Goal: Task Accomplishment & Management: Complete application form

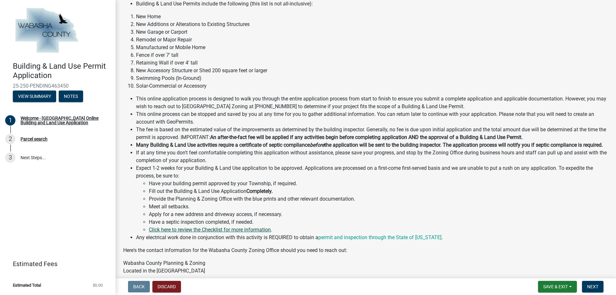
scroll to position [96, 0]
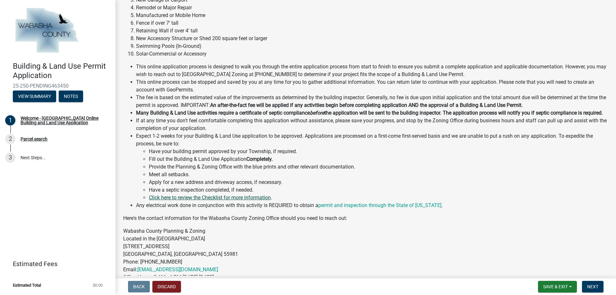
click at [240, 201] on link "Click here to review the Checklist for more information" at bounding box center [210, 198] width 122 height 6
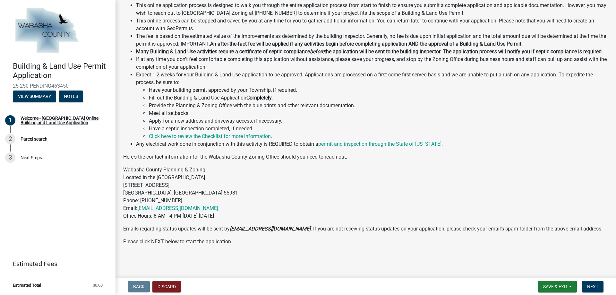
scroll to position [160, 0]
click at [599, 287] on span "Next" at bounding box center [592, 286] width 11 height 5
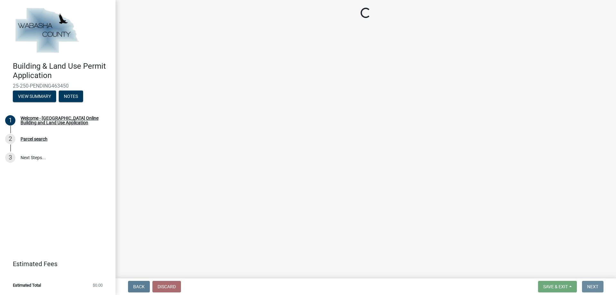
scroll to position [0, 0]
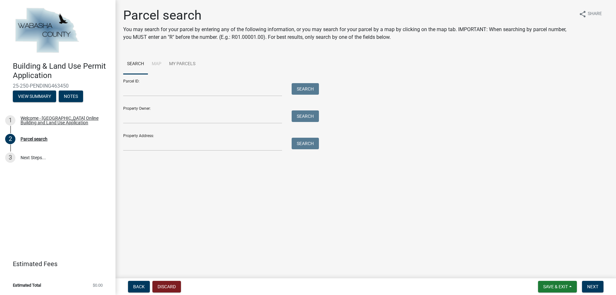
click at [157, 64] on li "Map" at bounding box center [156, 64] width 17 height 21
click at [184, 64] on link "My Parcels" at bounding box center [182, 64] width 34 height 21
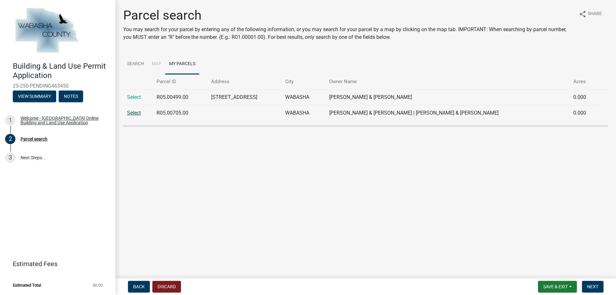
click at [134, 114] on link "Select" at bounding box center [134, 113] width 14 height 6
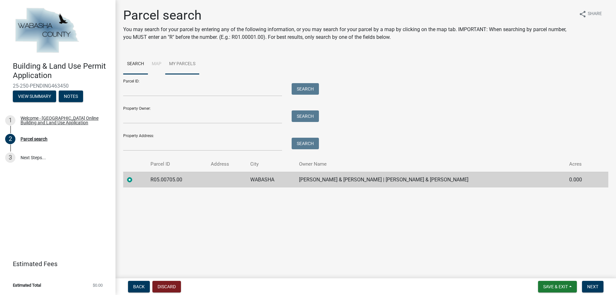
click at [189, 64] on link "My Parcels" at bounding box center [182, 64] width 34 height 21
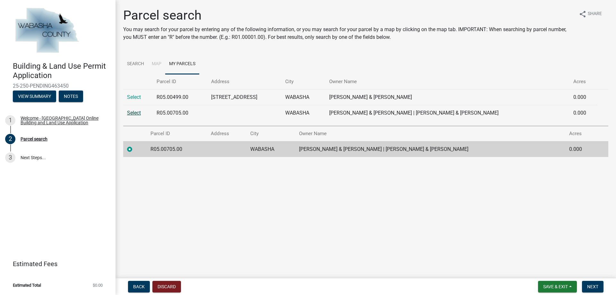
click at [136, 113] on link "Select" at bounding box center [134, 113] width 14 height 6
click at [194, 150] on td "R05.00705.00" at bounding box center [177, 149] width 60 height 16
click at [135, 145] on label at bounding box center [135, 145] width 0 height 0
click at [135, 150] on input "radio" at bounding box center [137, 147] width 4 height 4
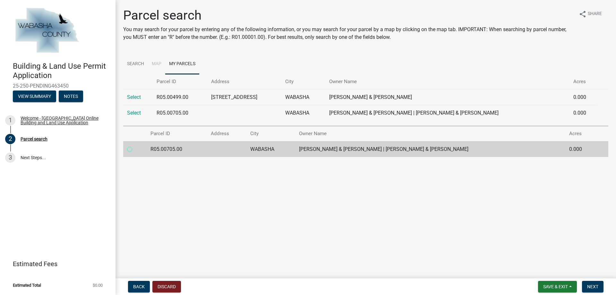
radio input "true"
click at [594, 289] on span "Next" at bounding box center [592, 286] width 11 height 5
click at [593, 287] on span "Next" at bounding box center [592, 286] width 11 height 5
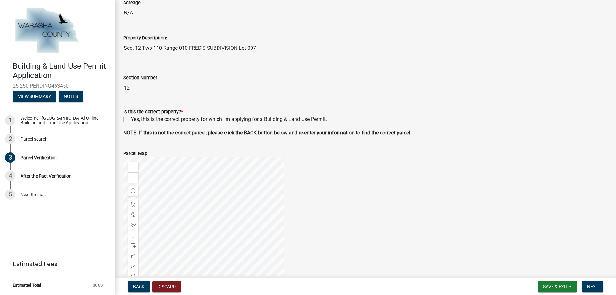
scroll to position [160, 0]
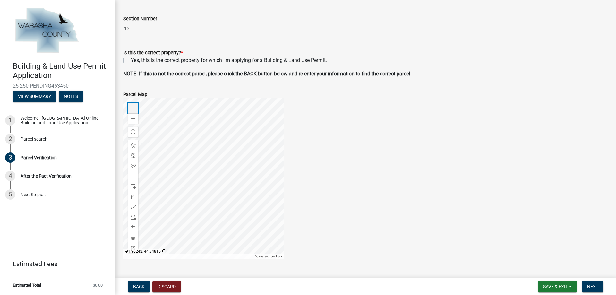
click at [132, 109] on span at bounding box center [133, 108] width 5 height 5
click at [211, 155] on div at bounding box center [203, 178] width 160 height 160
click at [223, 187] on div at bounding box center [203, 178] width 160 height 160
click at [134, 107] on span at bounding box center [133, 108] width 5 height 5
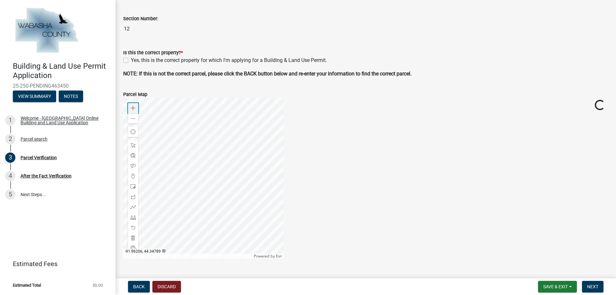
click at [134, 107] on span at bounding box center [133, 108] width 5 height 5
click at [134, 118] on span at bounding box center [133, 118] width 5 height 5
click at [136, 118] on div "Zoom out" at bounding box center [133, 118] width 10 height 10
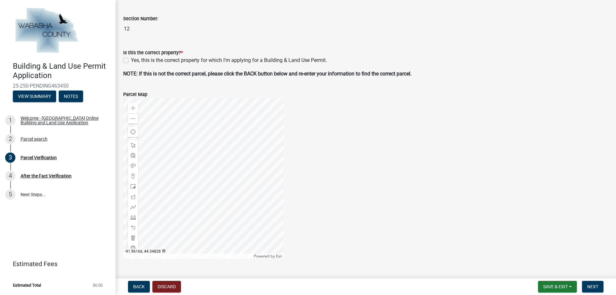
click at [131, 61] on label "Yes, this is the correct property for which I'm applying for a Building & Land …" at bounding box center [229, 60] width 196 height 8
click at [131, 61] on input "Yes, this is the correct property for which I'm applying for a Building & Land …" at bounding box center [133, 58] width 4 height 4
checkbox input "true"
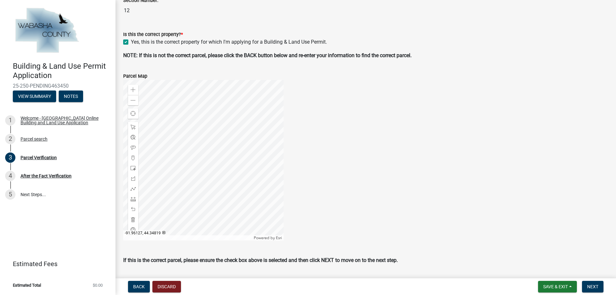
scroll to position [197, 0]
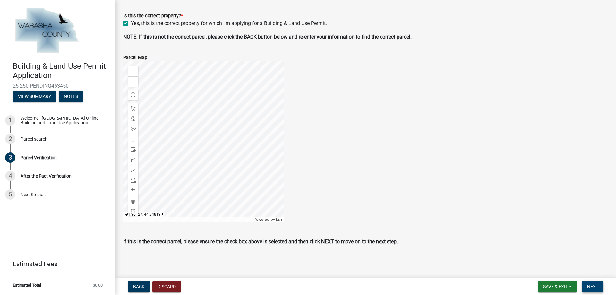
click at [594, 288] on span "Next" at bounding box center [592, 286] width 11 height 5
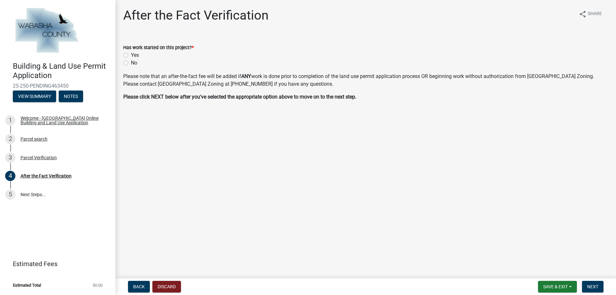
click at [131, 63] on label "No" at bounding box center [134, 63] width 6 height 8
click at [131, 63] on input "No" at bounding box center [133, 61] width 4 height 4
radio input "true"
click at [592, 285] on span "Next" at bounding box center [592, 286] width 11 height 5
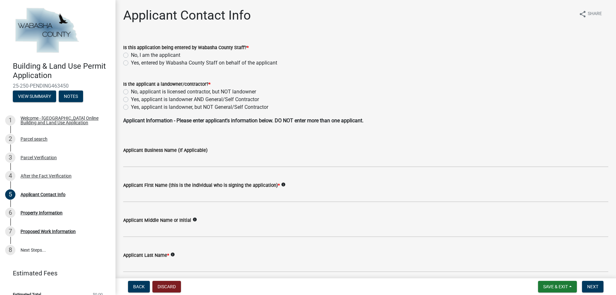
click at [131, 56] on label "No, I am the applicant" at bounding box center [155, 55] width 49 height 8
click at [131, 56] on input "No, I am the applicant" at bounding box center [133, 53] width 4 height 4
radio input "true"
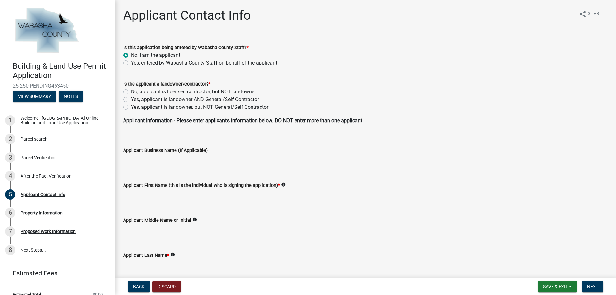
click at [183, 195] on input "Applicant First Name (this is the individual who is signing the application) *" at bounding box center [365, 195] width 485 height 13
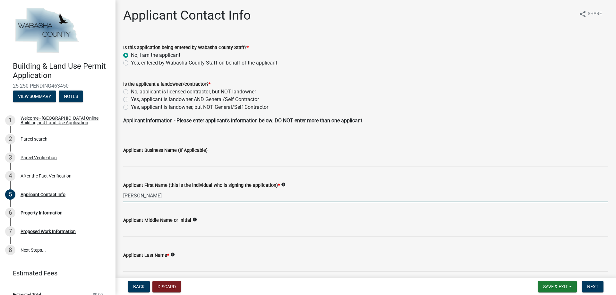
type input "[PERSON_NAME]"
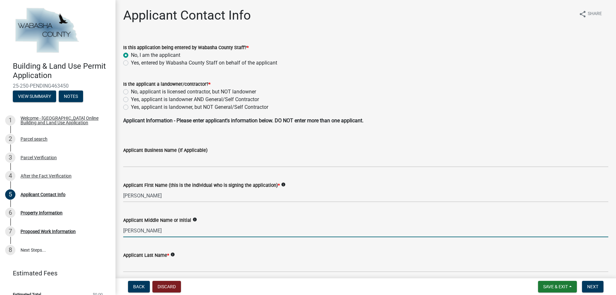
type input "[PERSON_NAME]"
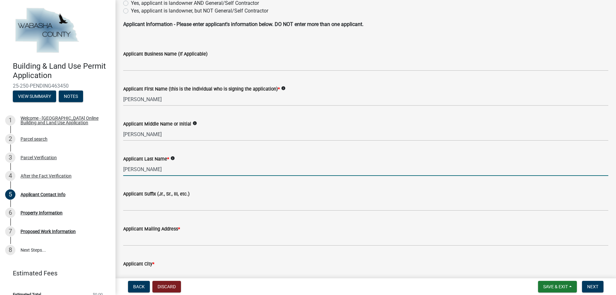
scroll to position [128, 0]
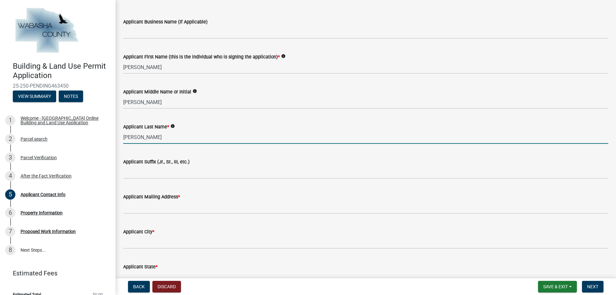
type input "[PERSON_NAME]"
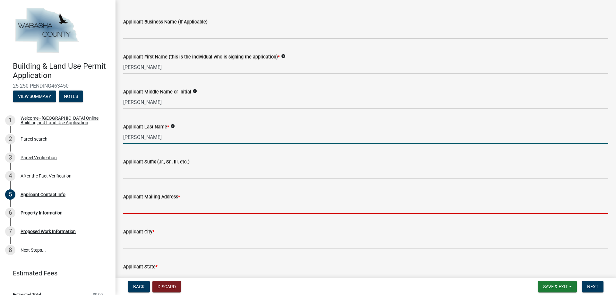
click at [221, 210] on input "Applicant Mailing Address *" at bounding box center [365, 207] width 485 height 13
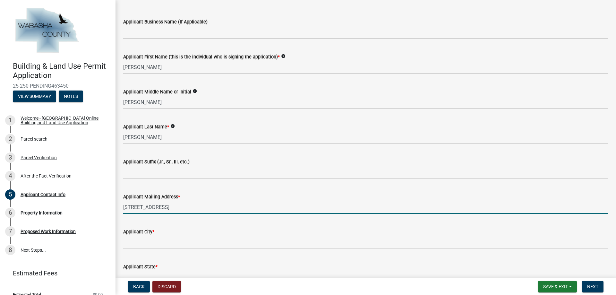
type input "[STREET_ADDRESS]"
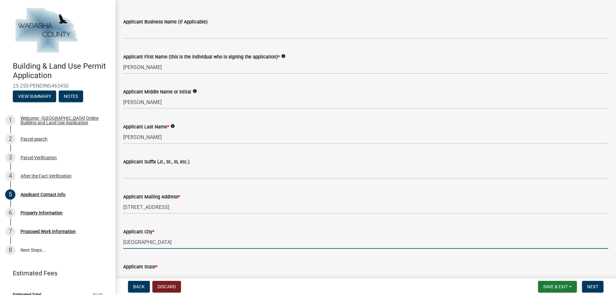
type input "[GEOGRAPHIC_DATA]"
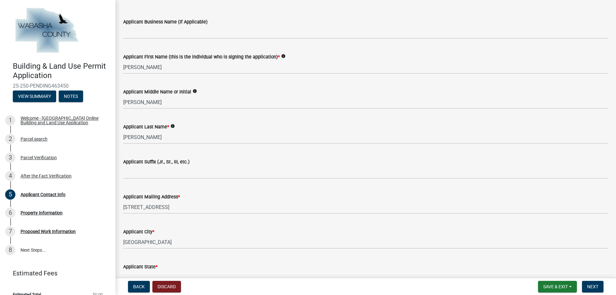
scroll to position [136, 0]
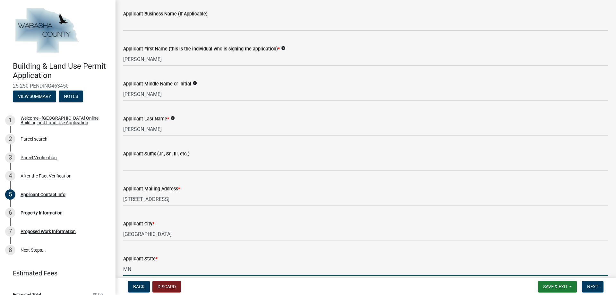
type input "MN"
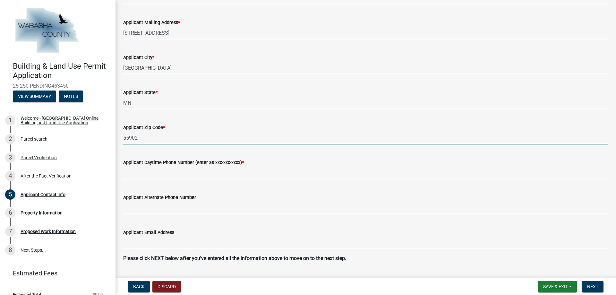
type input "55902"
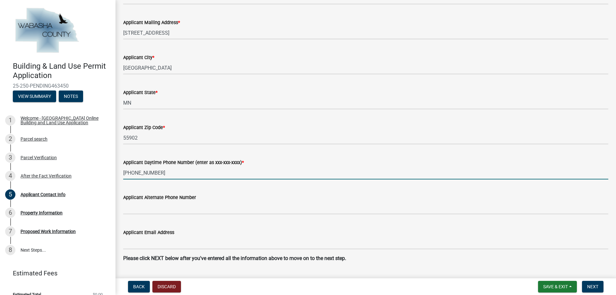
type input "[PHONE_NUMBER]"
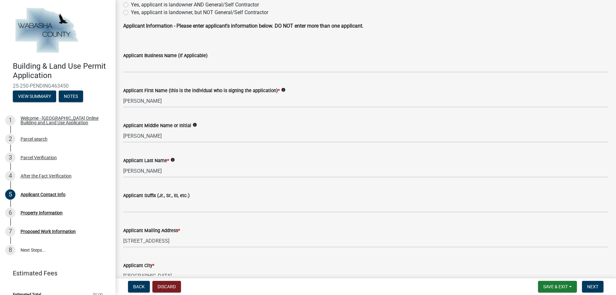
scroll to position [63, 0]
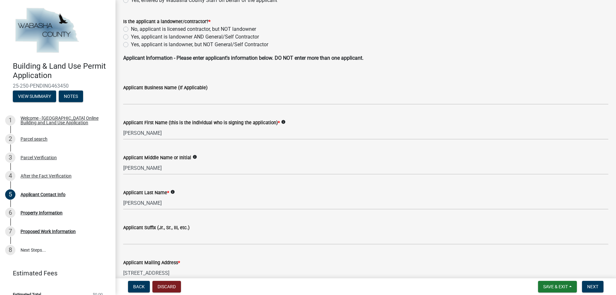
type input "[EMAIL_ADDRESS][DOMAIN_NAME]"
click at [131, 28] on label "No, applicant is licensed contractor, but NOT landowner" at bounding box center [193, 29] width 125 height 8
click at [131, 28] on input "No, applicant is licensed contractor, but NOT landowner" at bounding box center [133, 27] width 4 height 4
radio input "true"
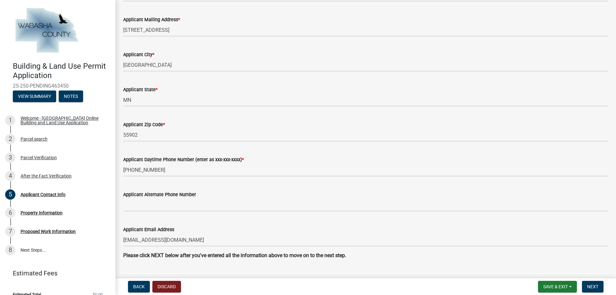
scroll to position [319, 0]
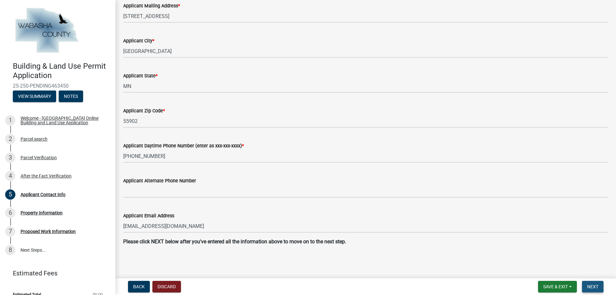
click at [597, 288] on span "Next" at bounding box center [592, 286] width 11 height 5
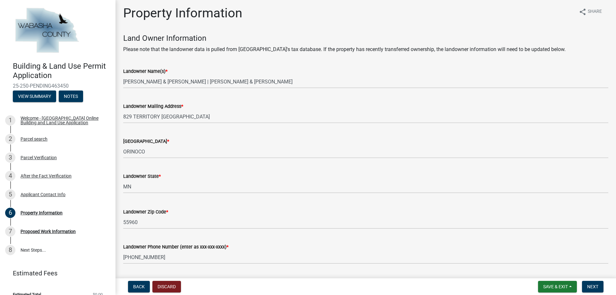
scroll to position [0, 0]
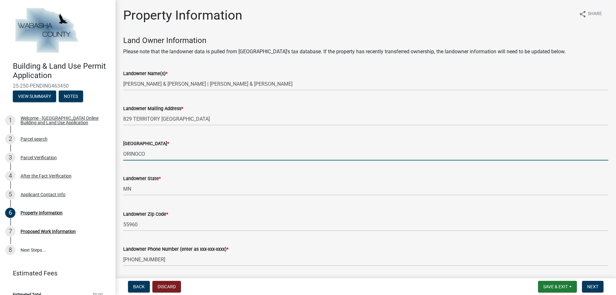
click at [130, 150] on input "ORINOCO" at bounding box center [365, 153] width 485 height 13
click at [132, 153] on input "ORINOCO" at bounding box center [365, 153] width 485 height 13
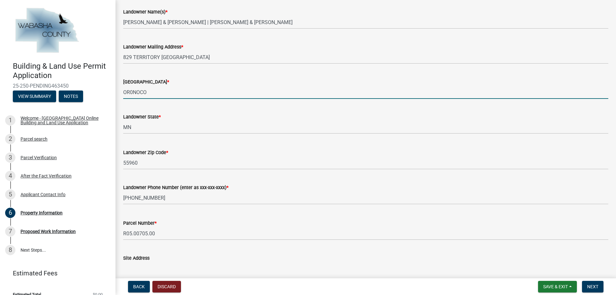
scroll to position [96, 0]
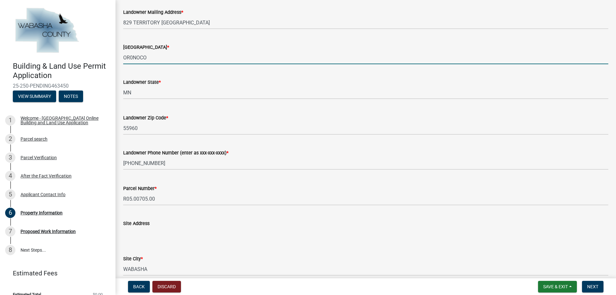
type input "OR0NOCO"
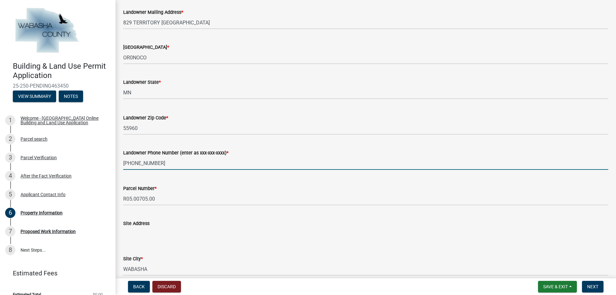
drag, startPoint x: 137, startPoint y: 163, endPoint x: 167, endPoint y: 164, distance: 29.9
click at [167, 164] on input "[PHONE_NUMBER]" at bounding box center [365, 163] width 485 height 13
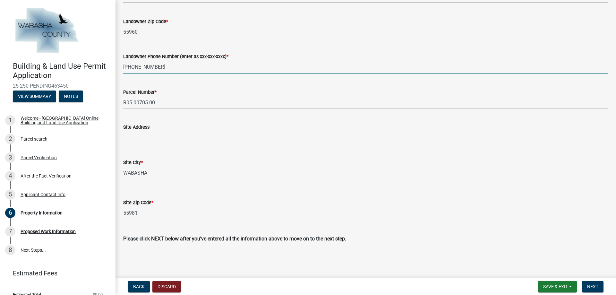
scroll to position [195, 0]
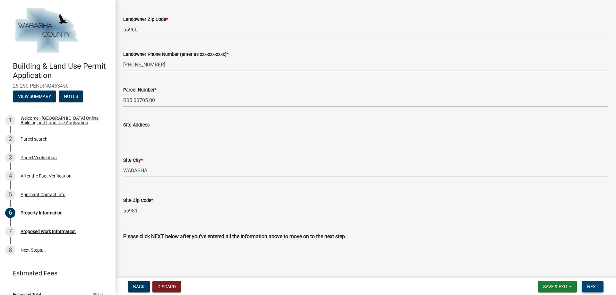
type input "[PHONE_NUMBER]"
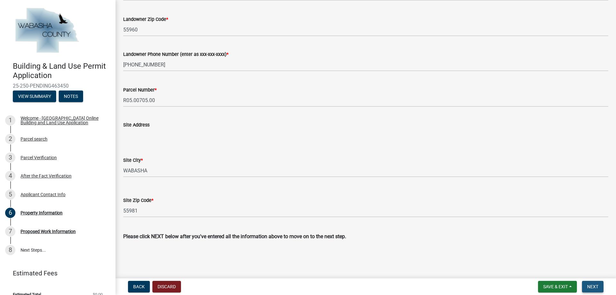
click at [594, 286] on span "Next" at bounding box center [592, 286] width 11 height 5
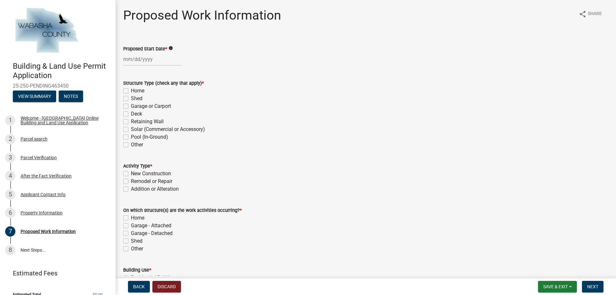
select select "8"
select select "2025"
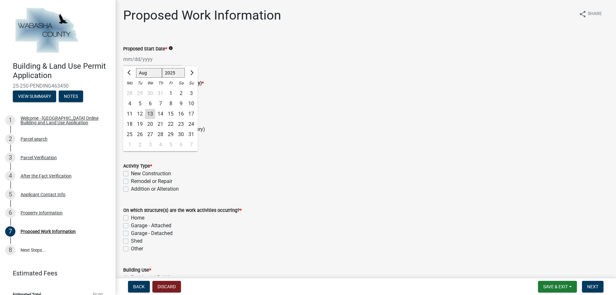
click at [131, 60] on div "Jan Feb Mar Apr May Jun [DATE] Aug Sep Oct Nov [DATE] 2025 2026 Mo Tu We Th Fr …" at bounding box center [152, 59] width 59 height 13
click at [191, 74] on span "Next month" at bounding box center [191, 72] width 5 height 5
select select "9"
click at [142, 94] on div "2" at bounding box center [140, 93] width 10 height 10
type input "[DATE]"
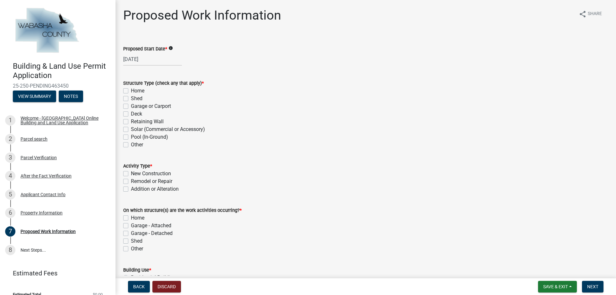
click at [131, 91] on label "Home" at bounding box center [137, 91] width 13 height 8
click at [131, 91] on input "Home" at bounding box center [133, 89] width 4 height 4
checkbox input "true"
checkbox input "false"
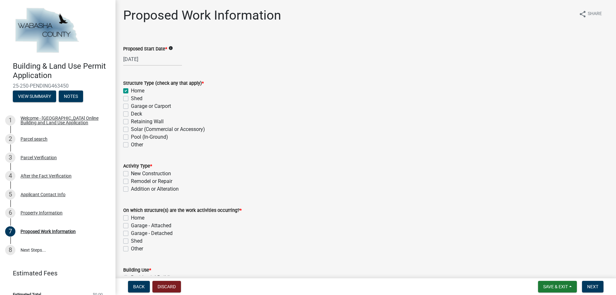
checkbox input "false"
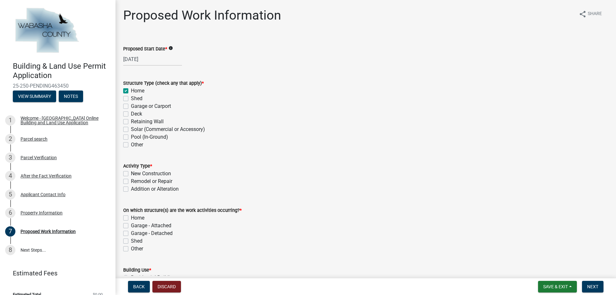
click at [131, 174] on label "New Construction" at bounding box center [151, 174] width 40 height 8
click at [131, 174] on input "New Construction" at bounding box center [133, 172] width 4 height 4
checkbox input "true"
checkbox input "false"
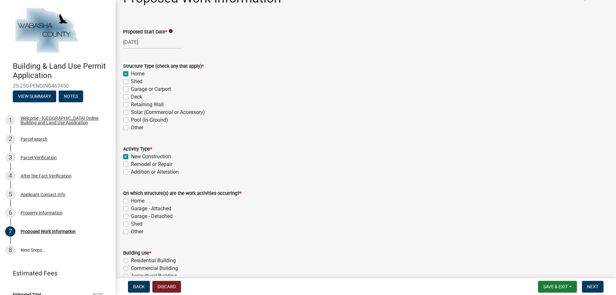
scroll to position [32, 0]
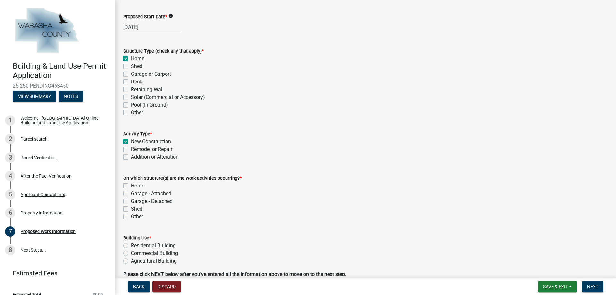
click at [131, 186] on label "Home" at bounding box center [137, 186] width 13 height 8
click at [131, 186] on input "Home" at bounding box center [133, 184] width 4 height 4
checkbox input "true"
checkbox input "false"
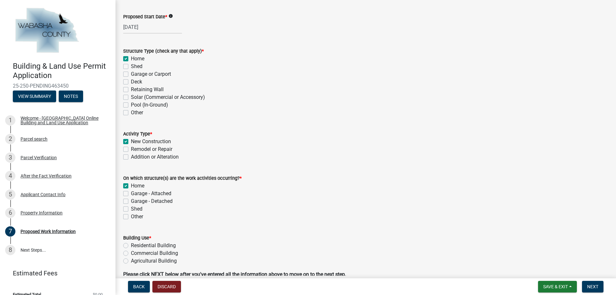
checkbox input "false"
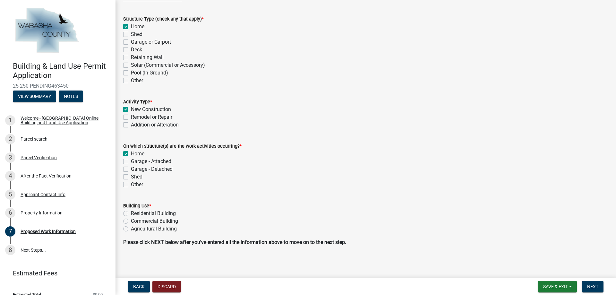
scroll to position [65, 0]
click at [131, 213] on label "Residential Building" at bounding box center [153, 213] width 45 height 8
click at [131, 213] on input "Residential Building" at bounding box center [133, 211] width 4 height 4
radio input "true"
click at [593, 288] on span "Next" at bounding box center [592, 286] width 11 height 5
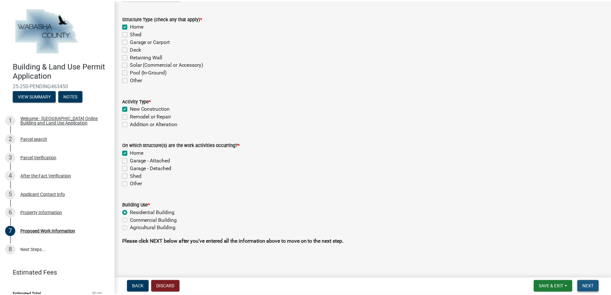
scroll to position [0, 0]
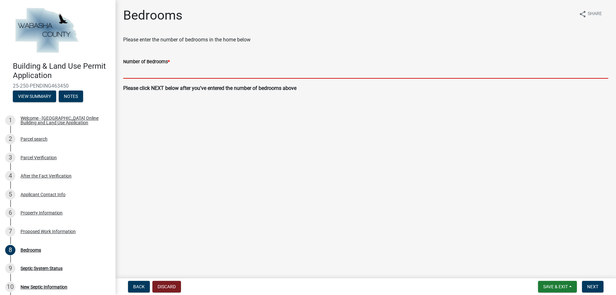
click at [183, 74] on input "text" at bounding box center [365, 71] width 485 height 13
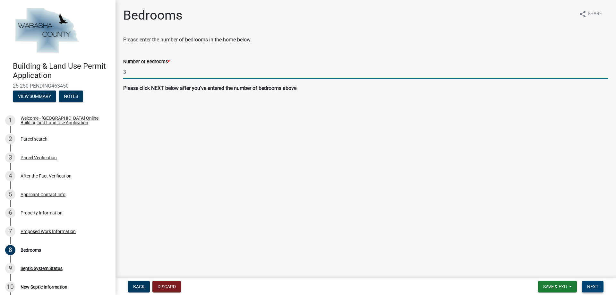
type input "3"
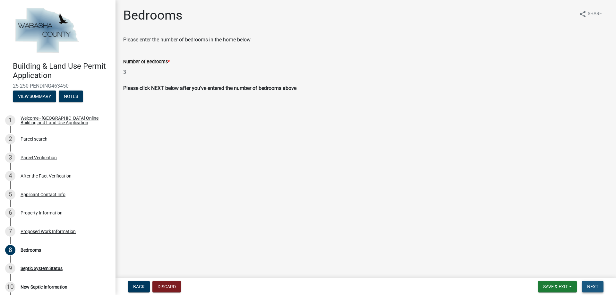
click at [595, 288] on span "Next" at bounding box center [592, 286] width 11 height 5
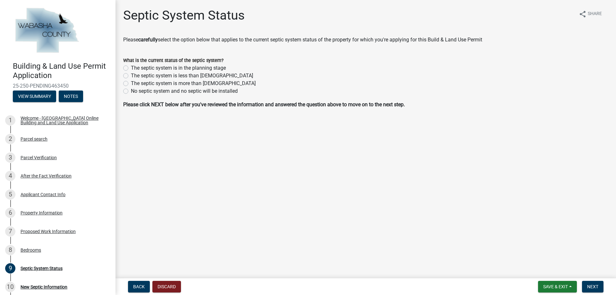
click at [131, 67] on label "The septic system is in the planning stage" at bounding box center [178, 68] width 95 height 8
click at [131, 67] on input "The septic system is in the planning stage" at bounding box center [133, 66] width 4 height 4
radio input "true"
click at [594, 286] on span "Next" at bounding box center [592, 286] width 11 height 5
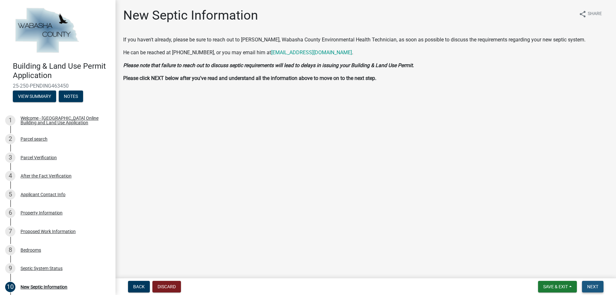
click at [595, 287] on span "Next" at bounding box center [592, 286] width 11 height 5
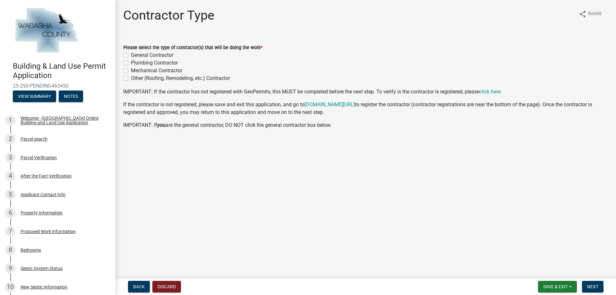
click at [131, 54] on label "General Contractor" at bounding box center [152, 55] width 42 height 8
click at [131, 54] on input "General Contractor" at bounding box center [133, 53] width 4 height 4
checkbox input "true"
checkbox input "false"
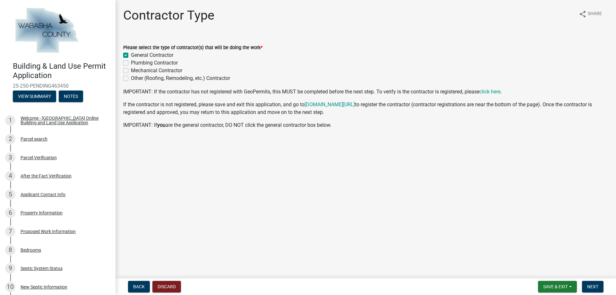
checkbox input "false"
click at [598, 287] on span "Next" at bounding box center [592, 286] width 11 height 5
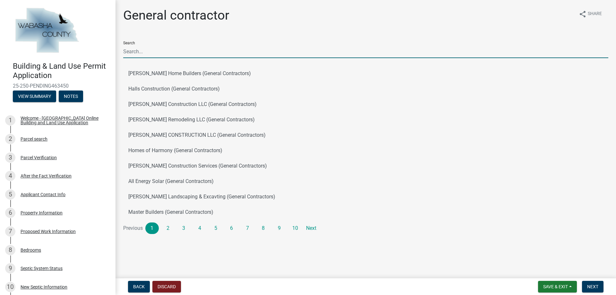
click at [200, 52] on input "Search" at bounding box center [365, 51] width 485 height 13
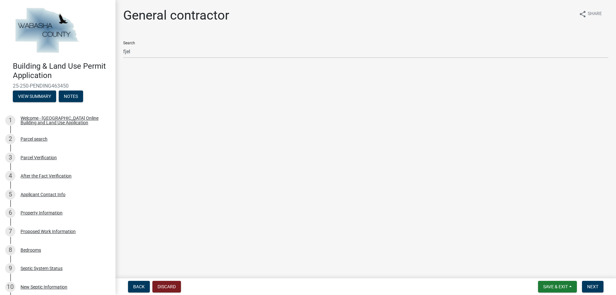
click at [129, 43] on div "Search fjel" at bounding box center [365, 47] width 485 height 22
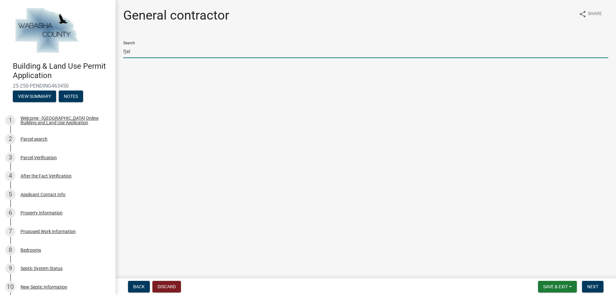
click at [133, 51] on input "fjel" at bounding box center [365, 51] width 485 height 13
type input "f"
type input "j"
type input "f"
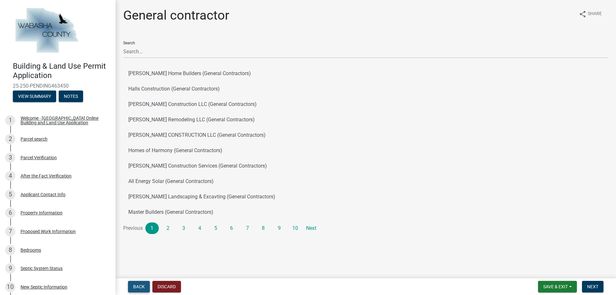
click at [136, 286] on span "Back" at bounding box center [139, 286] width 12 height 5
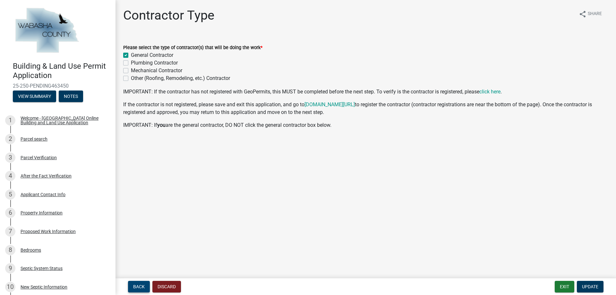
click at [139, 288] on span "Back" at bounding box center [139, 286] width 12 height 5
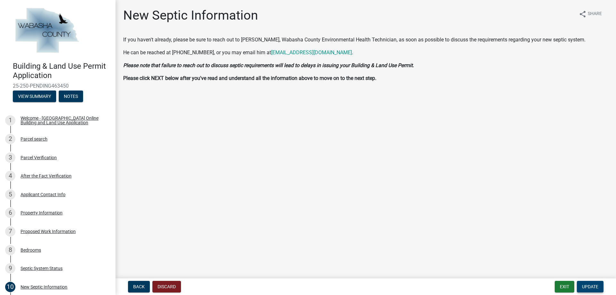
click at [590, 285] on span "Update" at bounding box center [590, 286] width 16 height 5
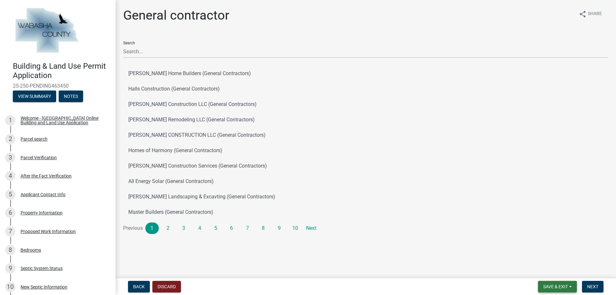
click at [559, 286] on span "Save & Exit" at bounding box center [555, 286] width 25 height 5
click at [547, 269] on button "Save & Exit" at bounding box center [551, 269] width 51 height 15
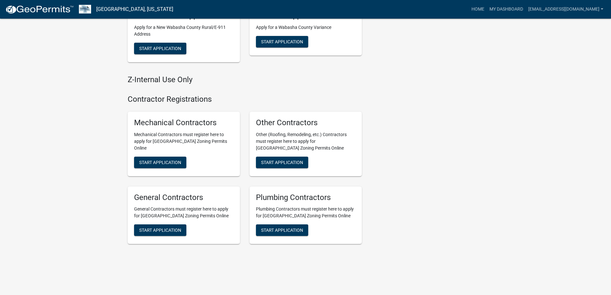
scroll to position [365, 0]
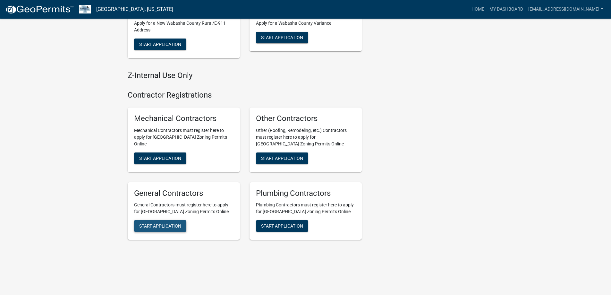
click at [163, 227] on span "Start Application" at bounding box center [160, 225] width 42 height 5
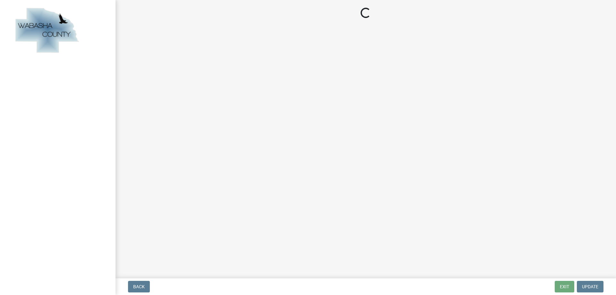
select select "MN"
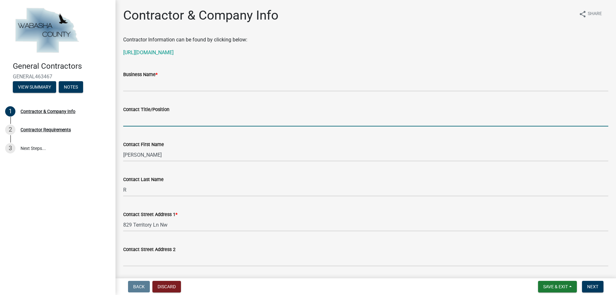
click at [169, 121] on input "Contact Title/Position" at bounding box center [365, 119] width 485 height 13
type input "[PERSON_NAME] - Owner"
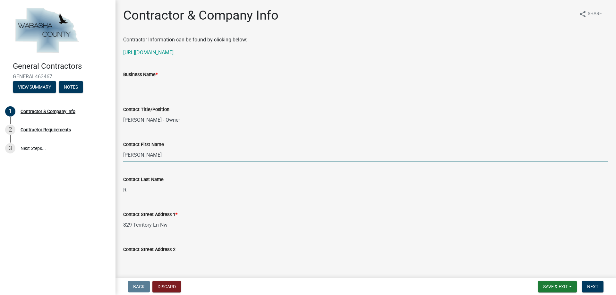
drag, startPoint x: 146, startPoint y: 155, endPoint x: 116, endPoint y: 157, distance: 30.9
click at [116, 157] on div "Contractor & Company Info share Share Contractor Information can be found by cl…" at bounding box center [366, 269] width 501 height 523
type input "[PERSON_NAME]"
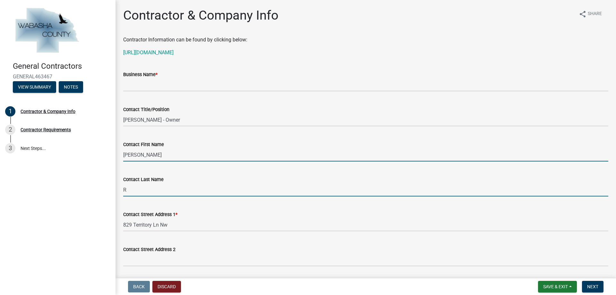
click at [146, 193] on input "R" at bounding box center [365, 189] width 485 height 13
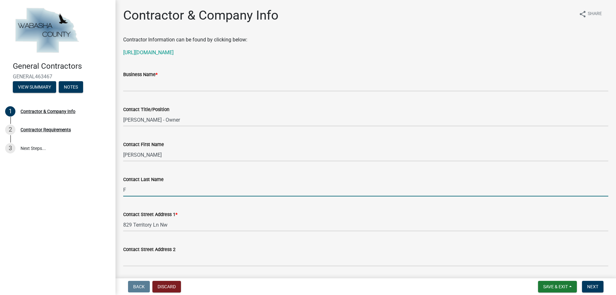
type input "[PERSON_NAME]"
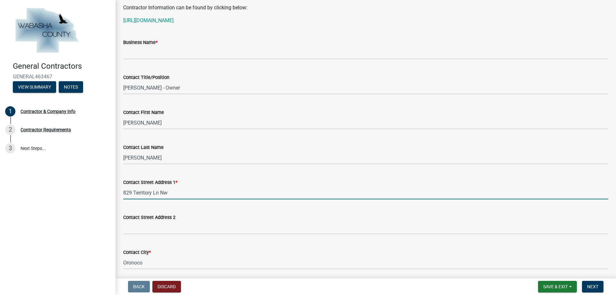
click at [171, 192] on input "829 Territory Ln Nw" at bounding box center [365, 192] width 485 height 13
drag, startPoint x: 171, startPoint y: 192, endPoint x: 119, endPoint y: 195, distance: 52.4
click at [119, 195] on div "Contact Street Address [STREET_ADDRESS]" at bounding box center [365, 184] width 495 height 30
type input "[STREET_ADDRESS]"
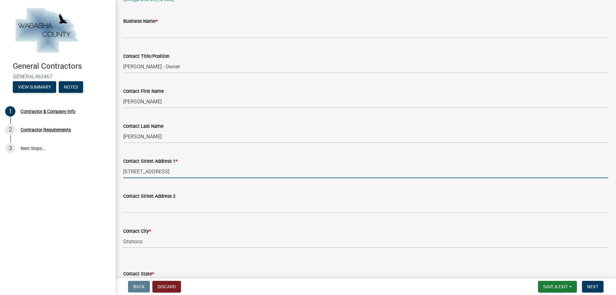
scroll to position [64, 0]
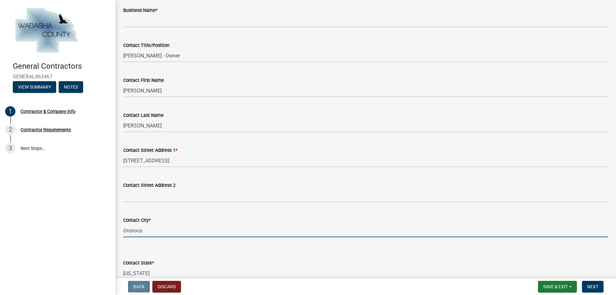
drag, startPoint x: 146, startPoint y: 229, endPoint x: 113, endPoint y: 232, distance: 32.9
click at [113, 232] on div "General Contractors GENERAL463467 View Summary Notes 1 Contractor & Company Inf…" at bounding box center [308, 147] width 616 height 295
type input "r"
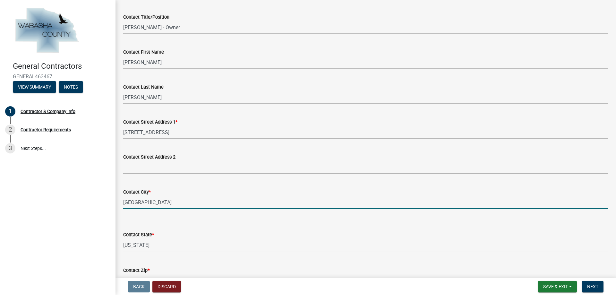
scroll to position [160, 0]
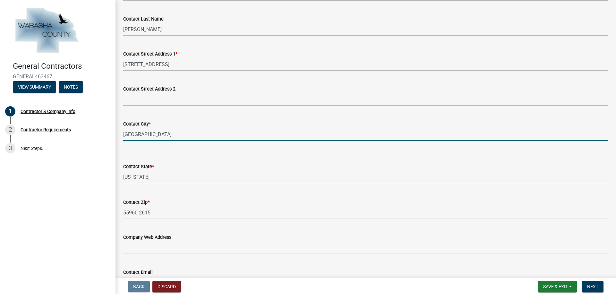
type input "[GEOGRAPHIC_DATA]"
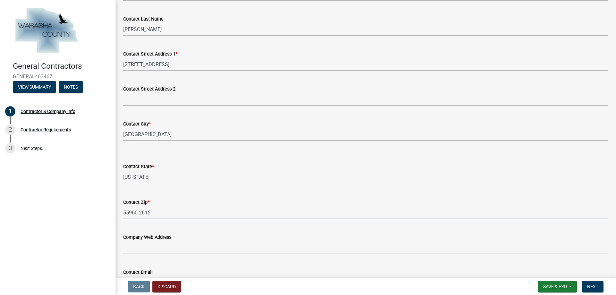
drag, startPoint x: 153, startPoint y: 214, endPoint x: 131, endPoint y: 215, distance: 22.8
click at [131, 215] on input "55960-2615" at bounding box center [365, 212] width 485 height 13
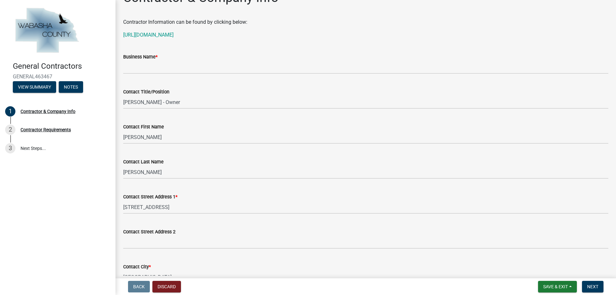
scroll to position [0, 0]
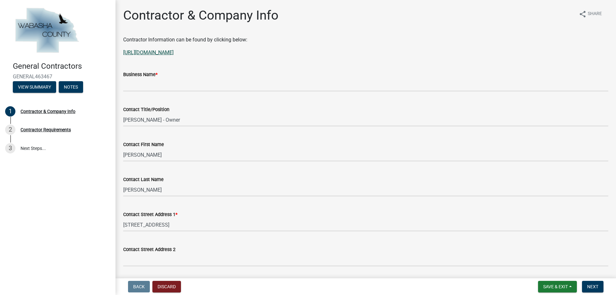
type input "55902"
click at [174, 52] on link "[URL][DOMAIN_NAME]" at bounding box center [148, 52] width 50 height 6
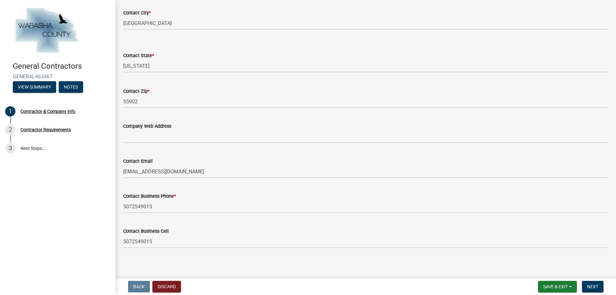
scroll to position [274, 0]
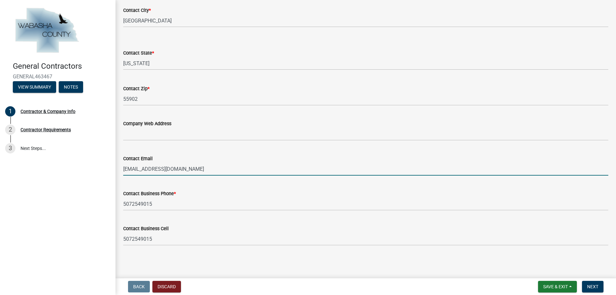
drag, startPoint x: 185, startPoint y: 169, endPoint x: 116, endPoint y: 170, distance: 68.7
type input "[EMAIL_ADDRESS][DOMAIN_NAME]"
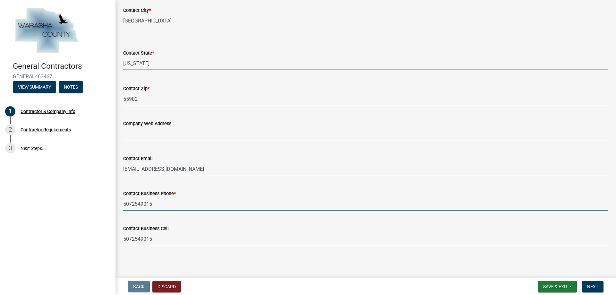
drag, startPoint x: 168, startPoint y: 205, endPoint x: 101, endPoint y: 207, distance: 66.8
click at [101, 207] on div "General Contractors GENERAL463467 View Summary Notes 1 Contractor & Company Inf…" at bounding box center [308, 147] width 616 height 295
type input "5072720631"
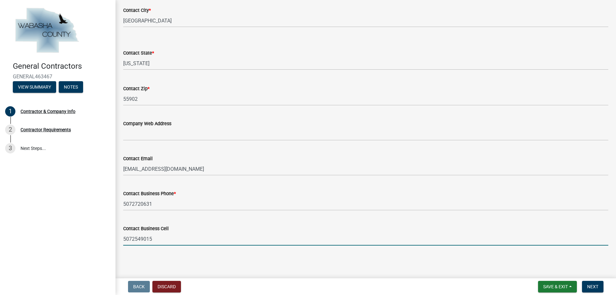
click at [157, 240] on input "5072549015" at bounding box center [365, 238] width 485 height 13
drag, startPoint x: 155, startPoint y: 238, endPoint x: 131, endPoint y: 235, distance: 23.9
click at [131, 235] on input "5072549015" at bounding box center [365, 238] width 485 height 13
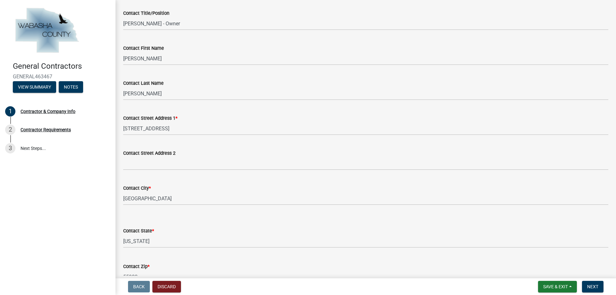
scroll to position [193, 0]
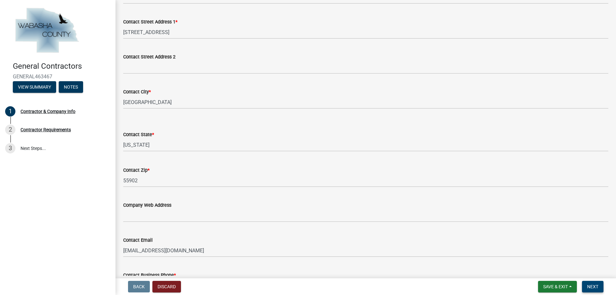
type input "5072720631"
click at [594, 287] on span "Next" at bounding box center [592, 286] width 11 height 5
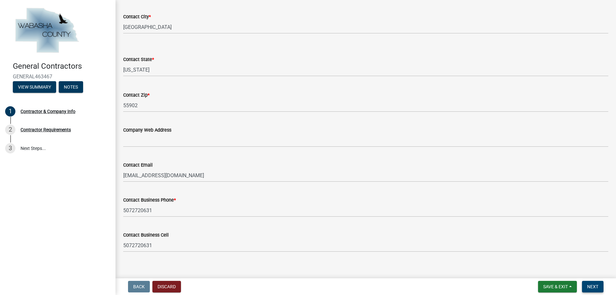
scroll to position [282, 0]
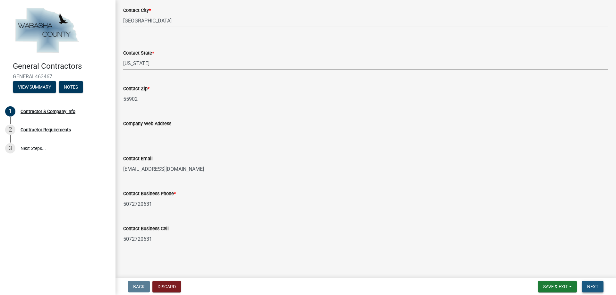
click at [595, 287] on span "Next" at bounding box center [592, 286] width 11 height 5
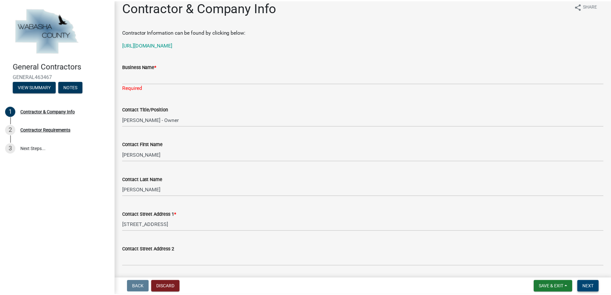
scroll to position [0, 0]
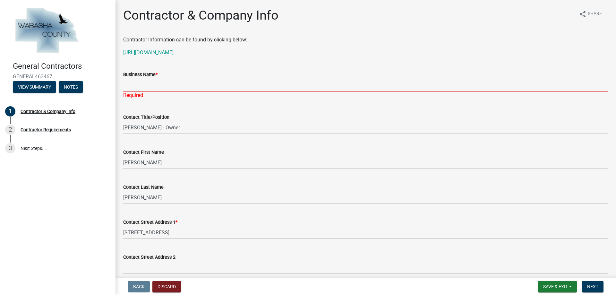
click at [156, 85] on input "Business Name *" at bounding box center [365, 84] width 485 height 13
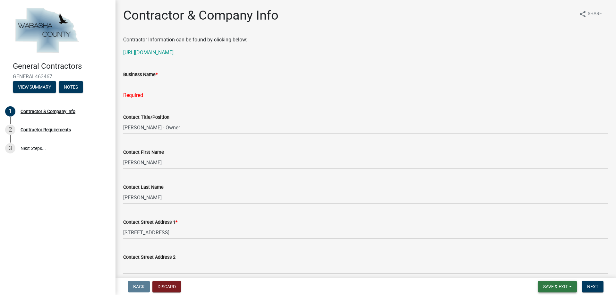
click at [547, 290] on button "Save & Exit" at bounding box center [557, 287] width 39 height 12
click at [544, 271] on button "Save & Exit" at bounding box center [551, 269] width 51 height 15
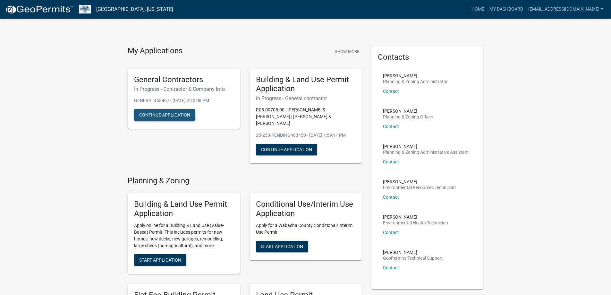
click at [175, 113] on button "Continue Application" at bounding box center [164, 115] width 61 height 12
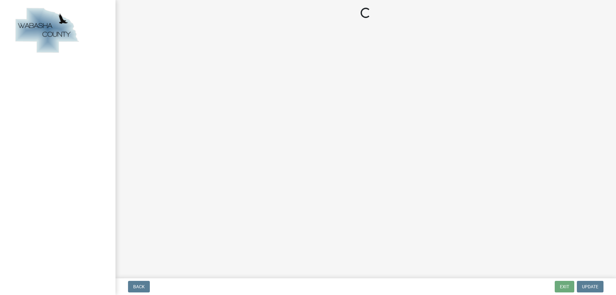
select select "MN"
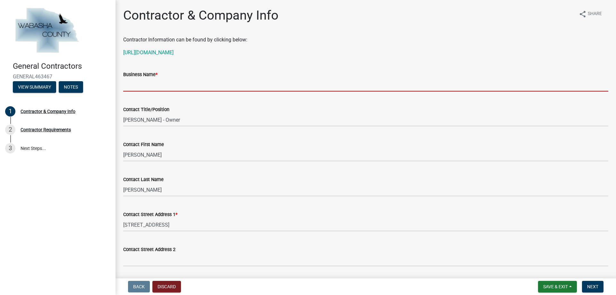
click at [179, 86] on input "Business Name *" at bounding box center [365, 84] width 485 height 13
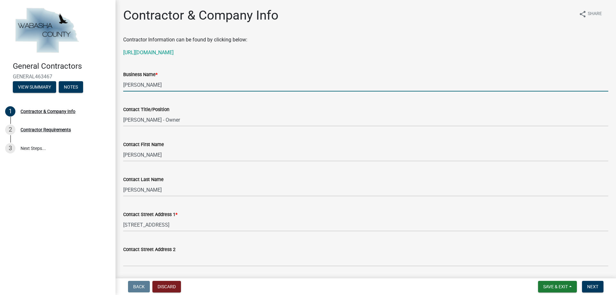
type input "[PERSON_NAME]"
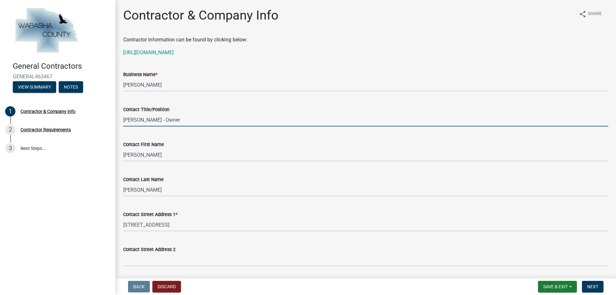
click at [156, 119] on input "[PERSON_NAME] - Owner" at bounding box center [365, 119] width 485 height 13
type input "Owner"
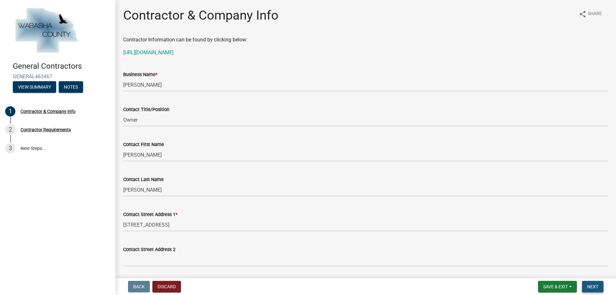
click at [592, 286] on span "Next" at bounding box center [592, 286] width 11 height 5
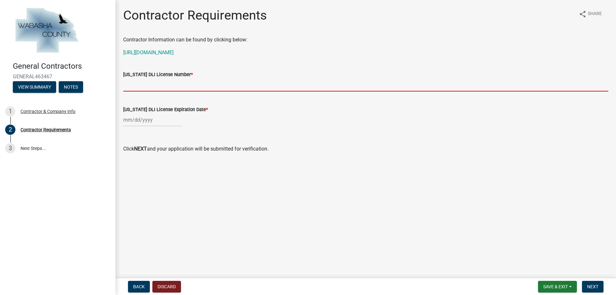
click at [170, 85] on input "Minnesota DLI License Number *" at bounding box center [365, 84] width 485 height 13
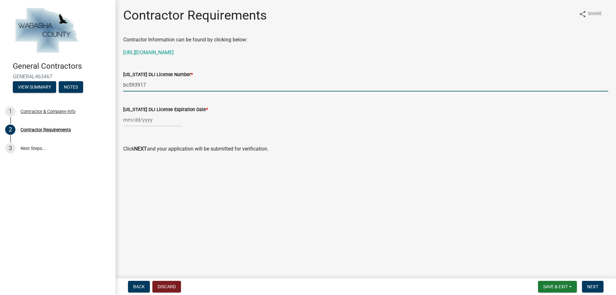
type input "bc593917"
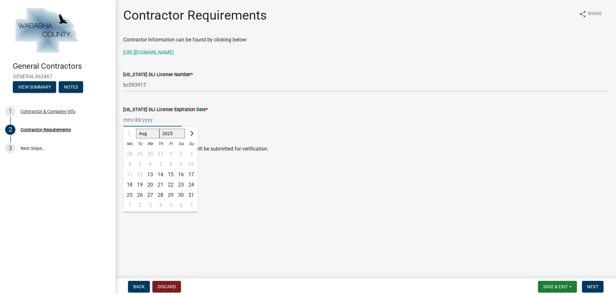
click at [132, 120] on div "Aug Sep Oct Nov Dec 2025 2026 2027 2028 2029 Mo Tu We Th Fr Sa Su 28 29 30 31 1…" at bounding box center [152, 119] width 59 height 13
click at [411, 119] on div "Aug Sep Oct Nov Dec 2025 2026 2027 2028 2029 Mo Tu We Th Fr Sa Su 28 29 30 31 1…" at bounding box center [365, 119] width 485 height 13
click at [558, 289] on span "Save & Exit" at bounding box center [555, 286] width 25 height 5
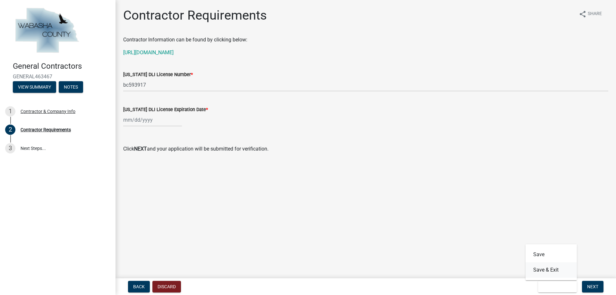
click at [547, 273] on button "Save & Exit" at bounding box center [551, 269] width 51 height 15
